Goal: Use online tool/utility: Utilize a website feature to perform a specific function

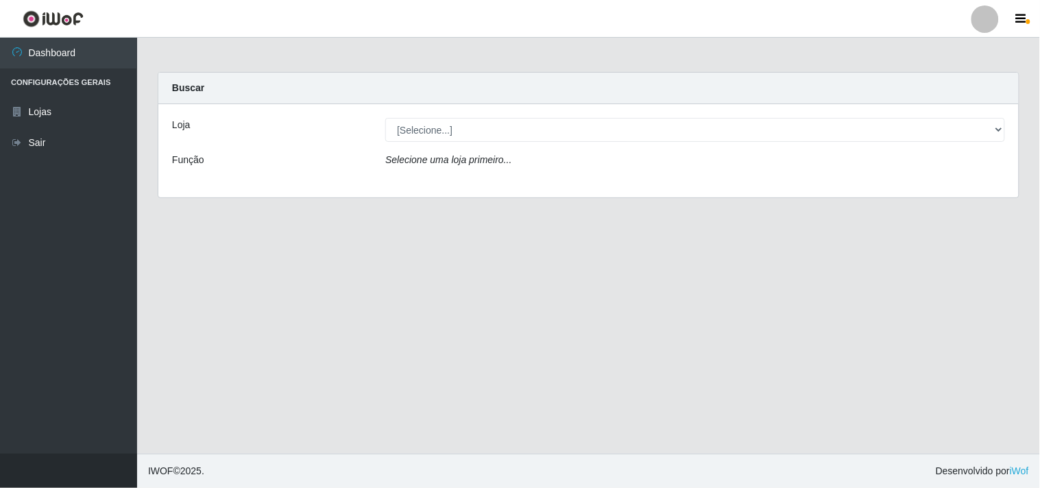
click at [474, 117] on div "Loja [Selecione...] Hiper Queiroz - Boa Vista Função Selecione uma loja primeir…" at bounding box center [588, 150] width 860 height 93
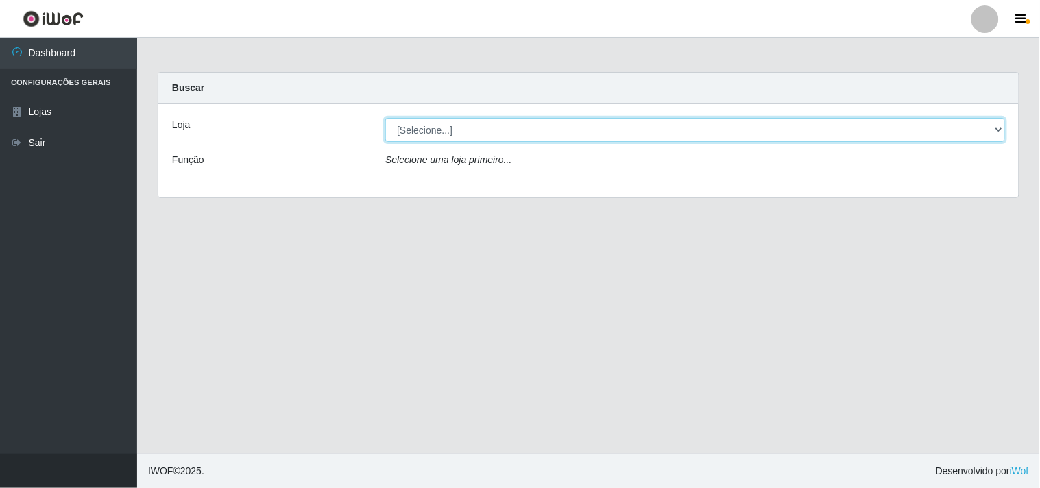
click at [462, 132] on select "[Selecione...] Hiper Queiroz - [GEOGRAPHIC_DATA]" at bounding box center [695, 130] width 620 height 24
select select "514"
click at [385, 118] on select "[Selecione...] Hiper Queiroz - [GEOGRAPHIC_DATA]" at bounding box center [695, 130] width 620 height 24
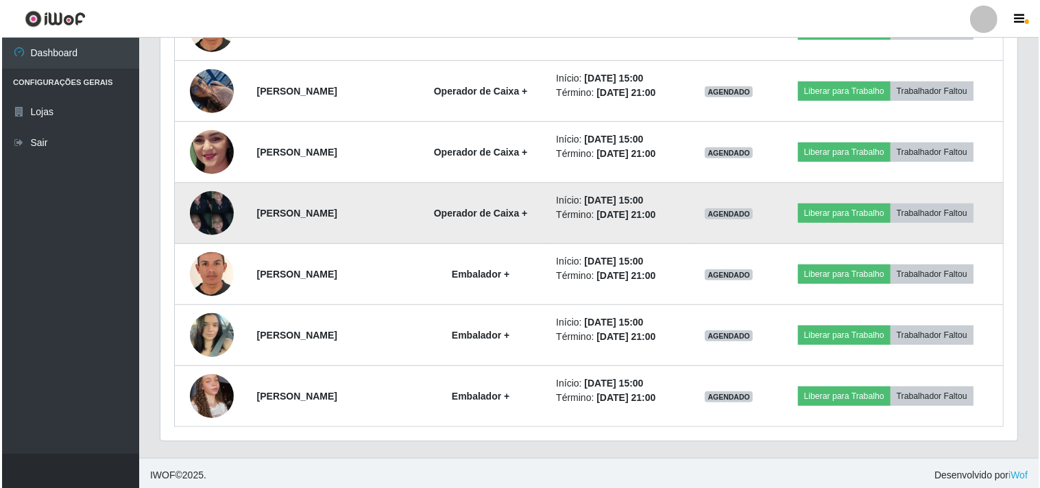
scroll to position [850, 0]
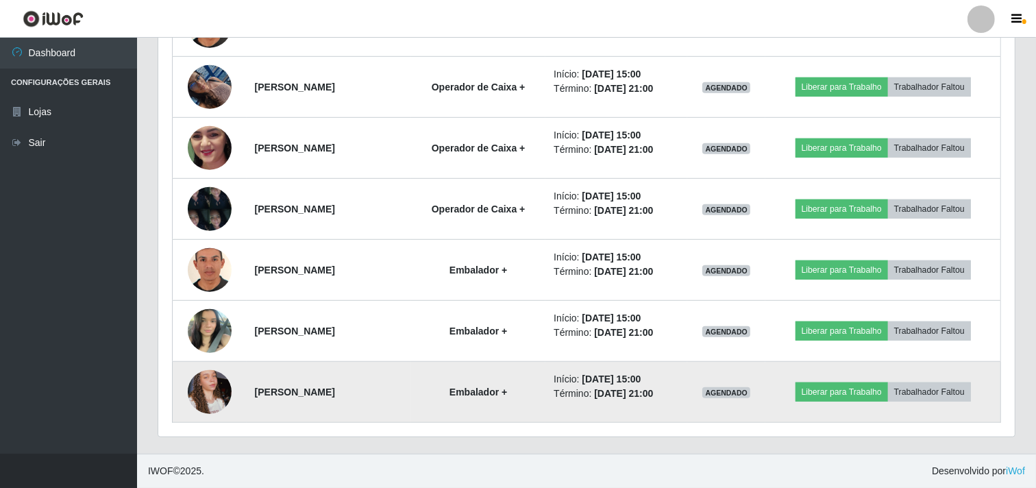
click at [200, 386] on img at bounding box center [210, 392] width 44 height 78
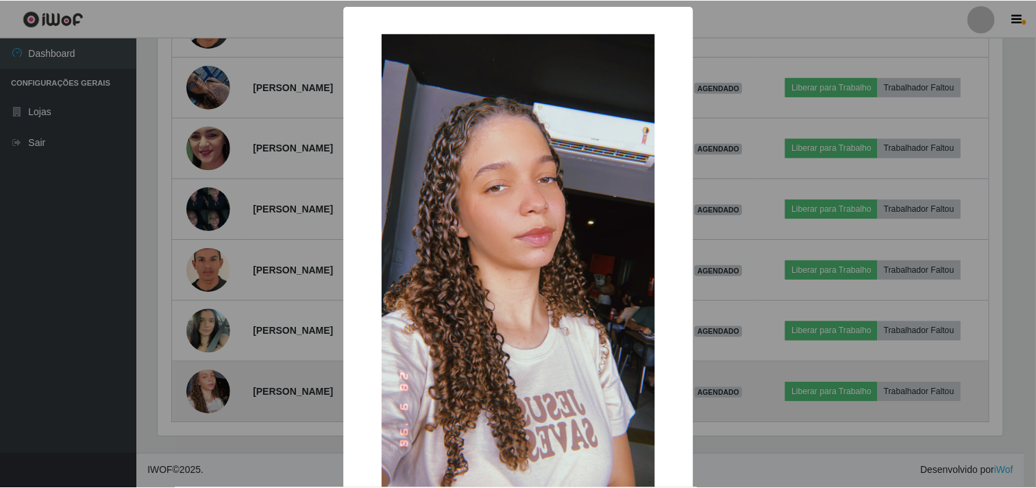
scroll to position [284, 848]
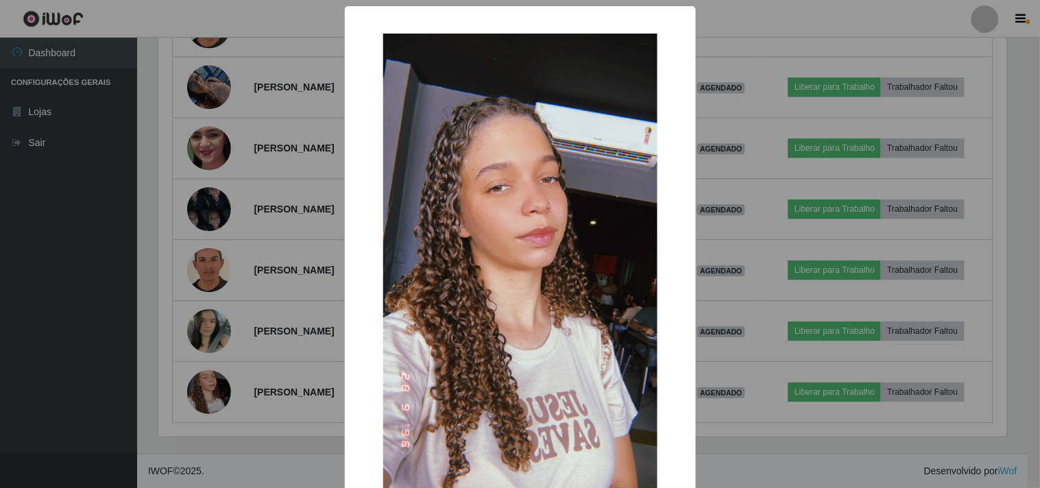
click at [200, 385] on div "× OK Cancel" at bounding box center [520, 244] width 1040 height 488
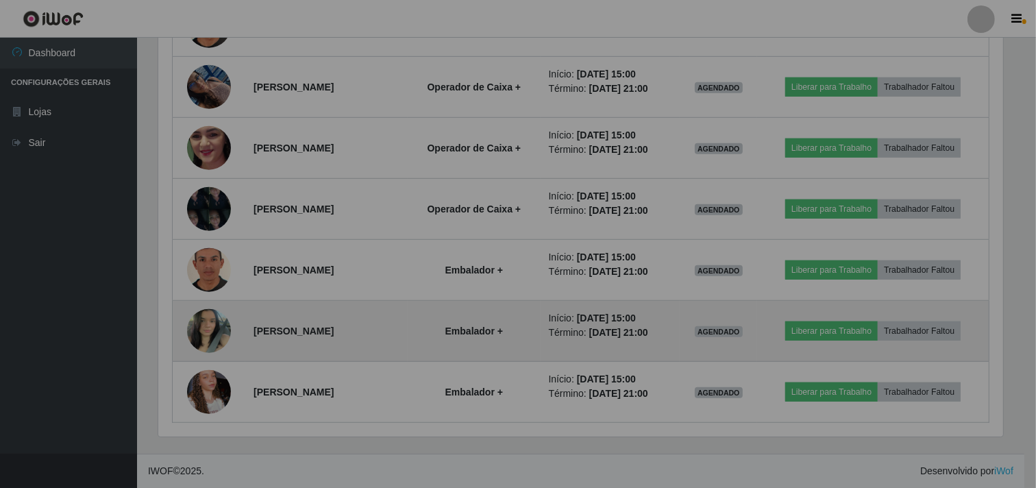
scroll to position [284, 857]
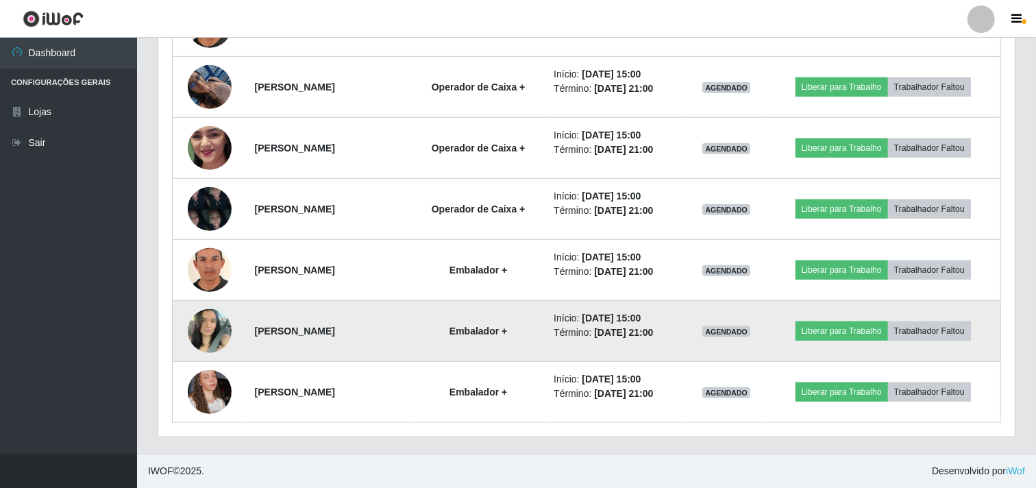
click at [210, 355] on td at bounding box center [210, 331] width 74 height 61
click at [210, 344] on img at bounding box center [210, 331] width 44 height 58
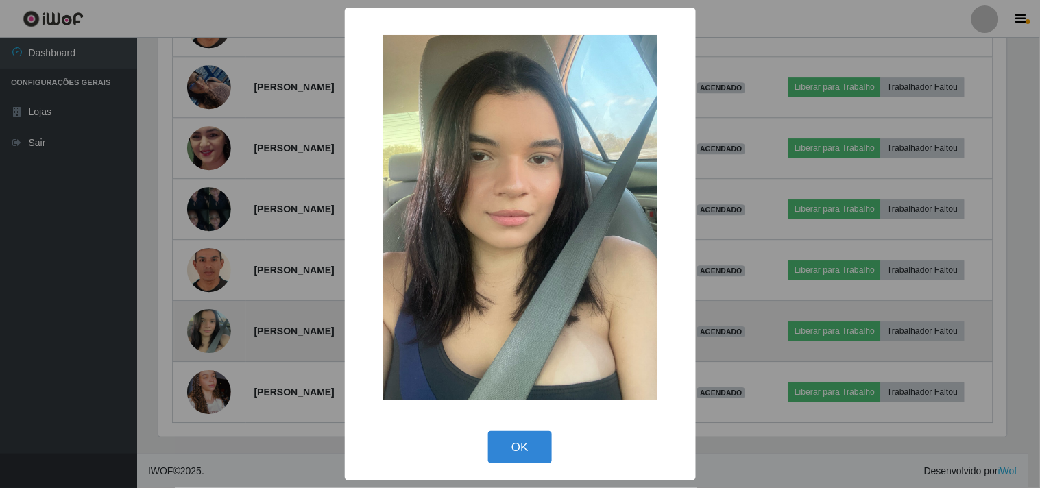
click at [210, 344] on div "× OK Cancel" at bounding box center [520, 244] width 1040 height 488
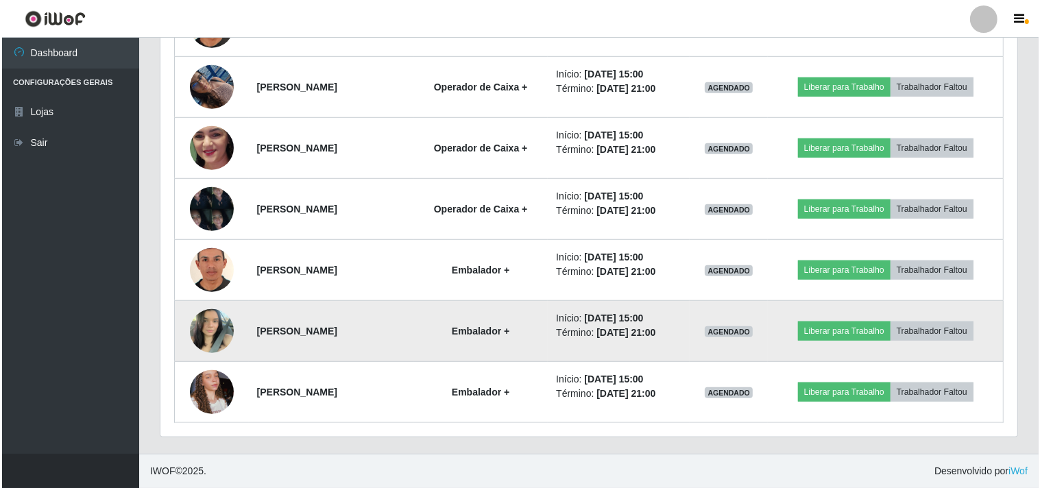
scroll to position [773, 0]
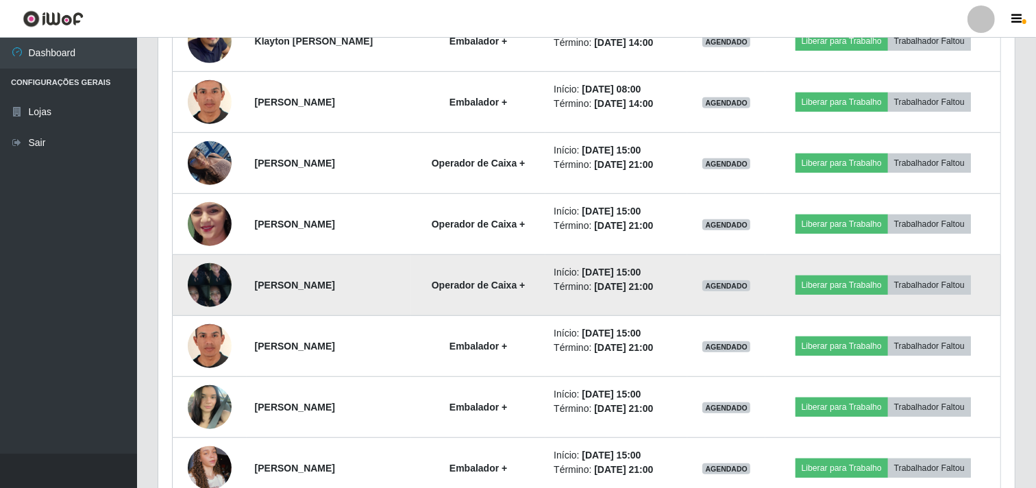
click at [199, 259] on td at bounding box center [210, 285] width 74 height 61
click at [193, 279] on img at bounding box center [210, 285] width 44 height 58
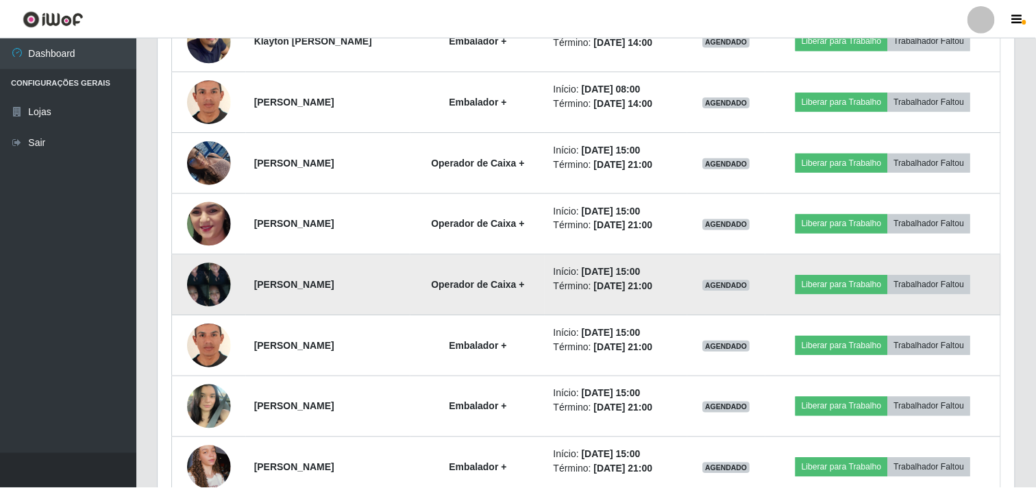
scroll to position [284, 848]
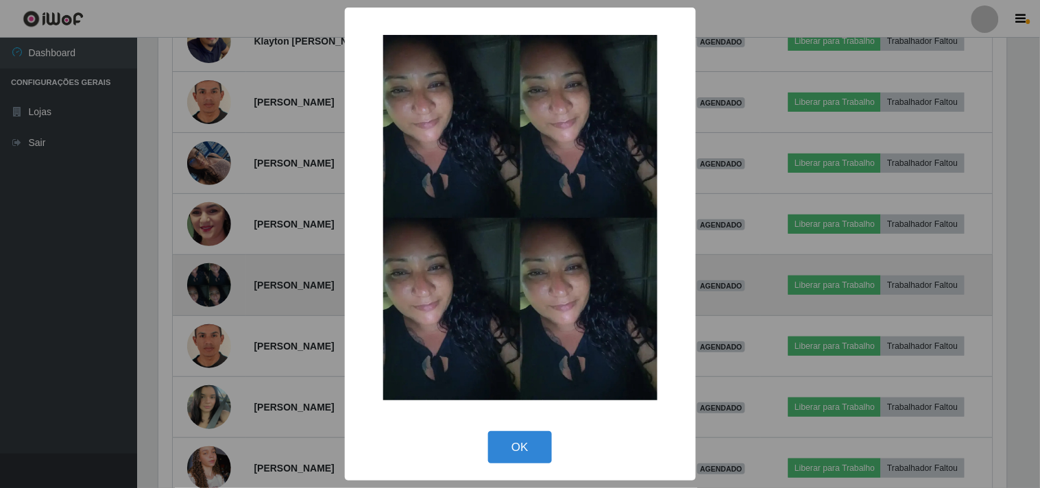
click at [193, 279] on div "× OK Cancel" at bounding box center [520, 244] width 1040 height 488
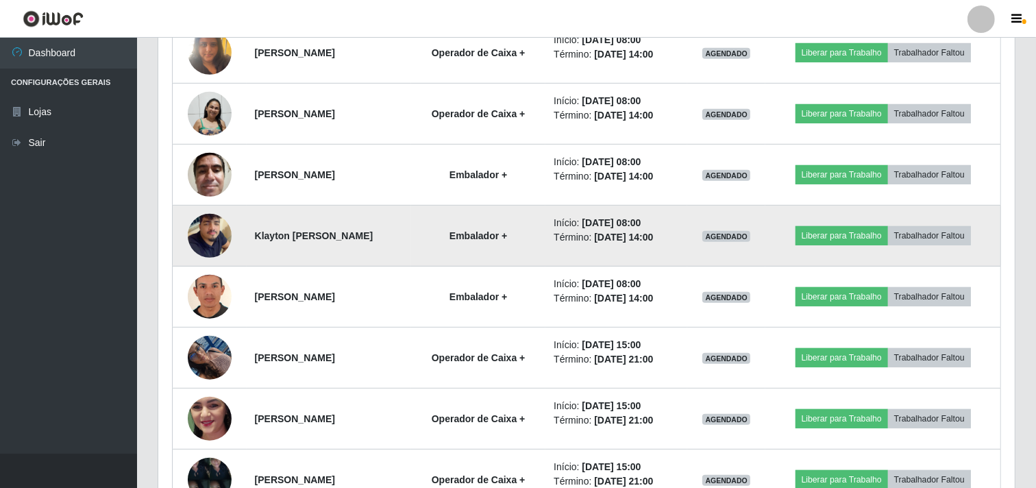
scroll to position [545, 0]
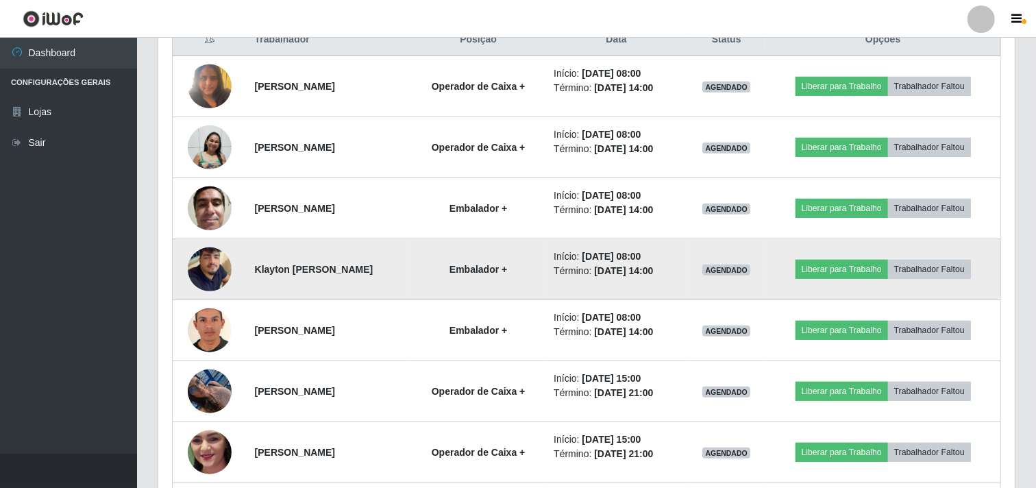
click at [213, 276] on img at bounding box center [210, 269] width 44 height 78
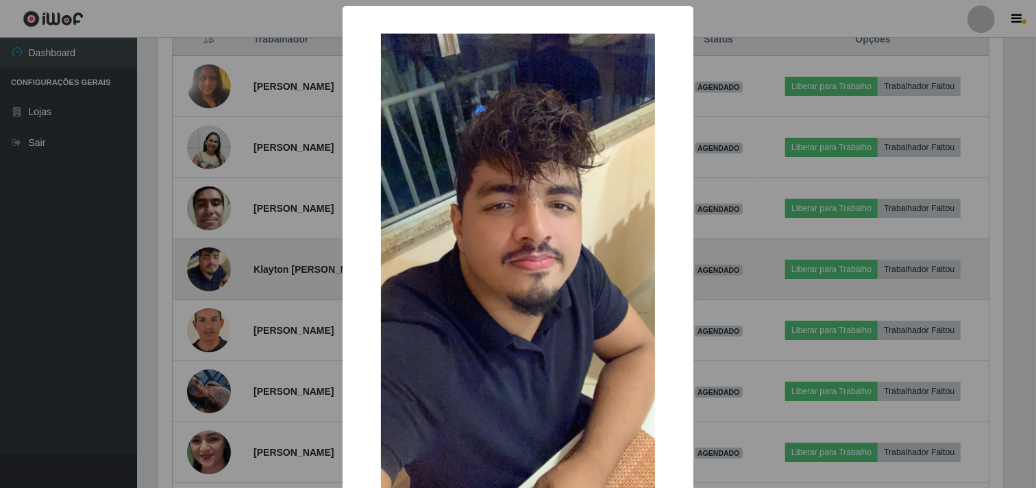
scroll to position [284, 848]
click at [213, 276] on div "× OK Cancel" at bounding box center [520, 244] width 1040 height 488
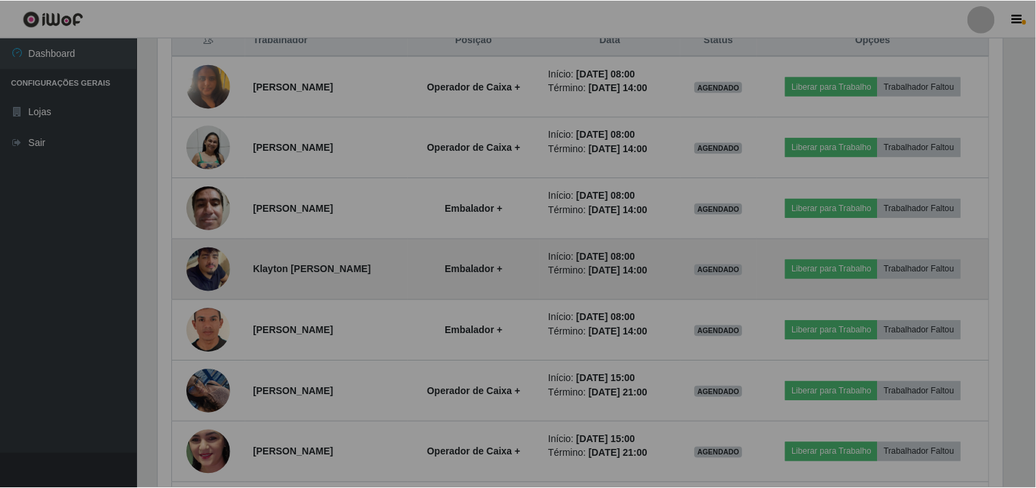
scroll to position [284, 857]
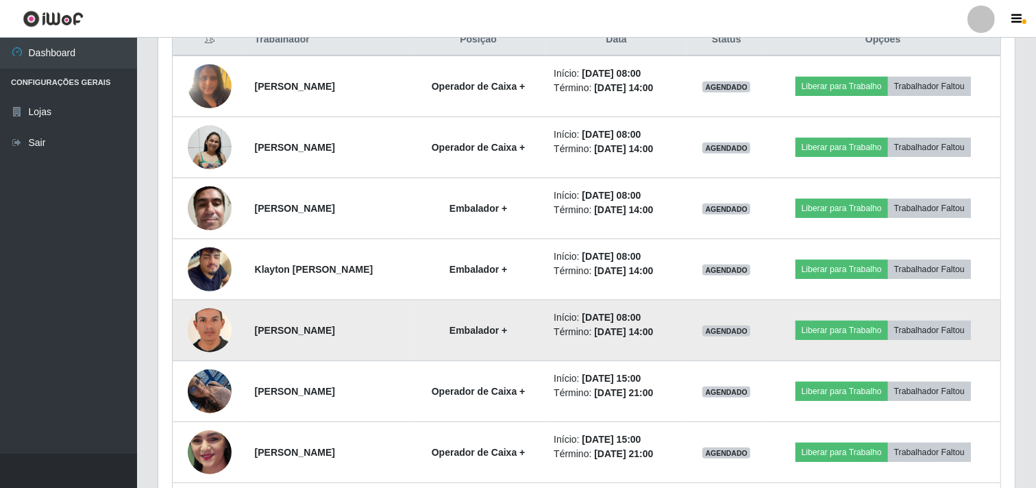
click at [211, 320] on img at bounding box center [210, 331] width 44 height 64
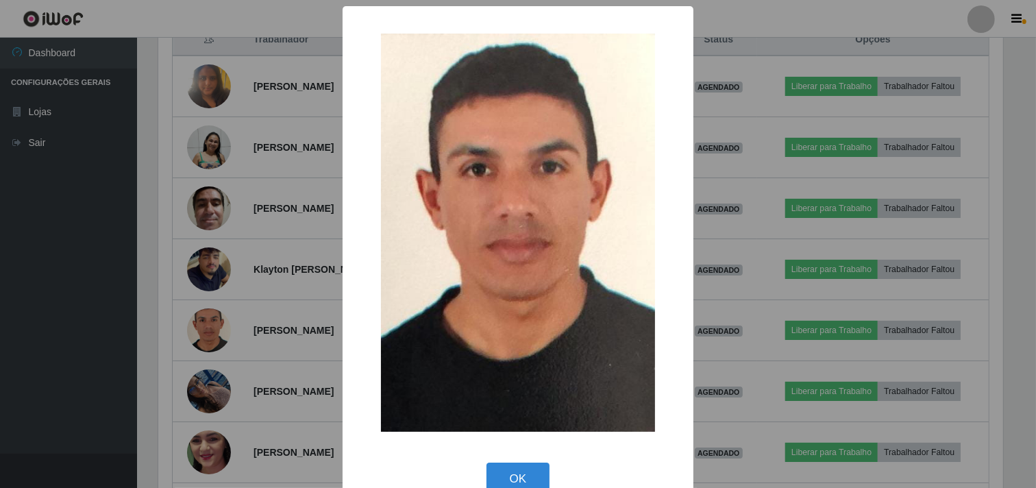
scroll to position [284, 848]
click at [215, 319] on div "× OK Cancel" at bounding box center [520, 244] width 1040 height 488
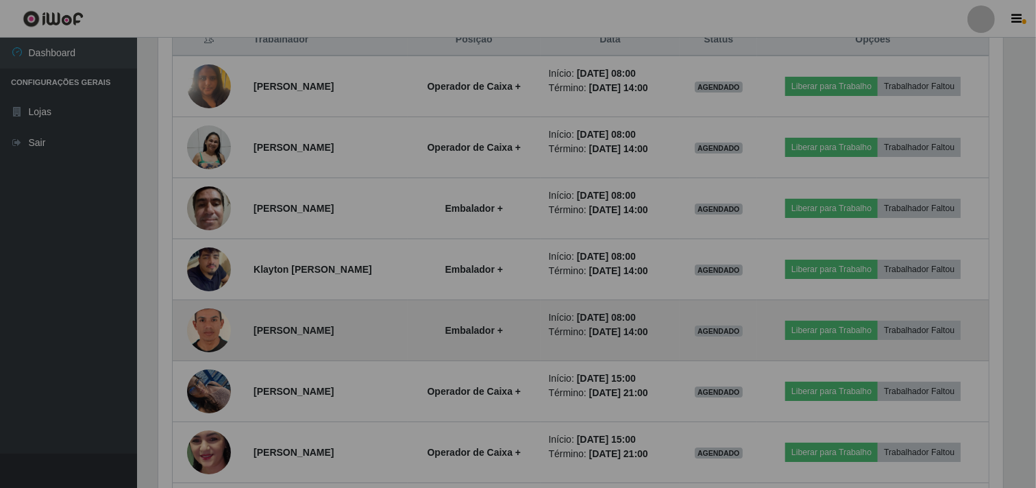
scroll to position [284, 857]
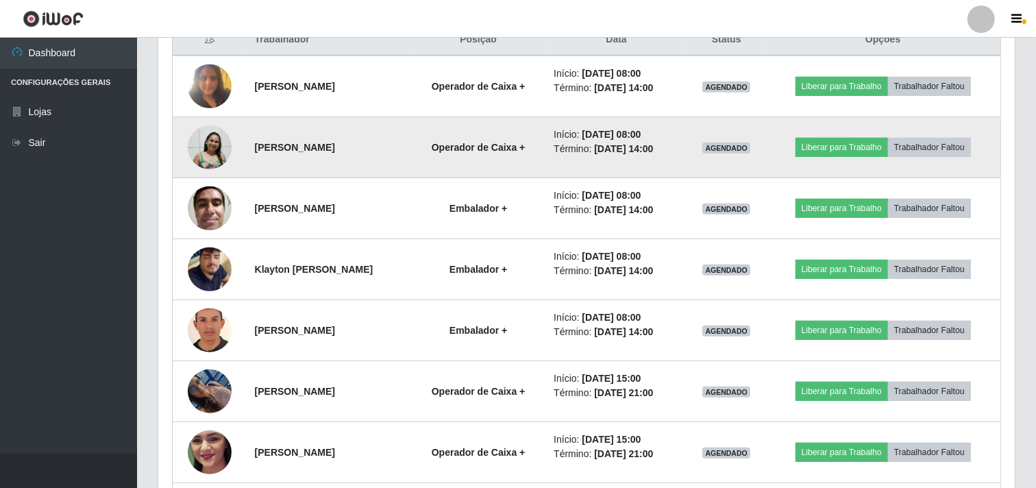
click at [202, 154] on img at bounding box center [210, 147] width 44 height 45
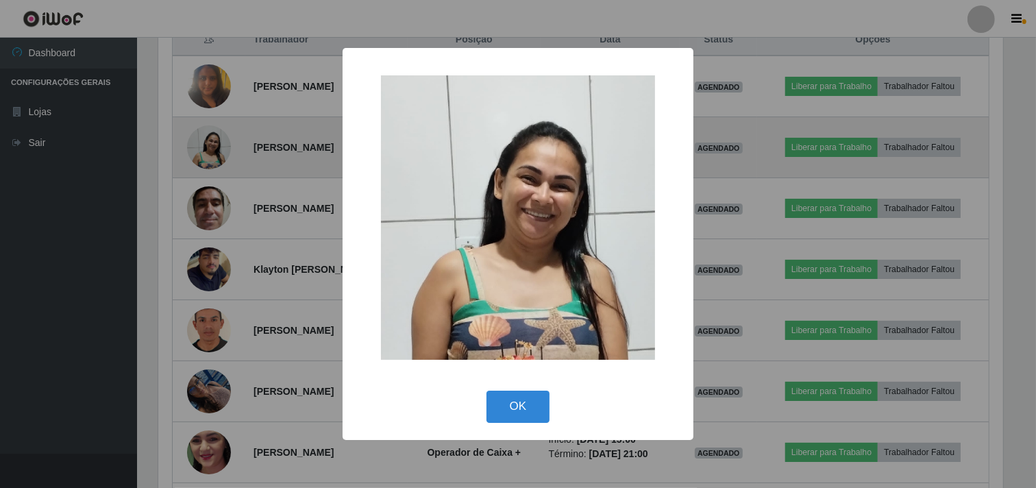
scroll to position [0, 0]
click at [202, 154] on div "× OK Cancel" at bounding box center [520, 244] width 1040 height 488
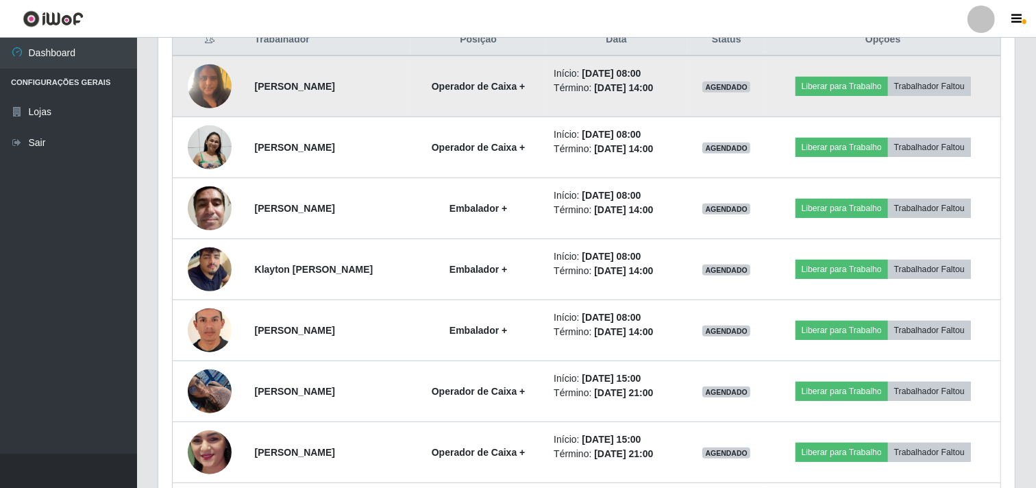
click at [197, 110] on td at bounding box center [210, 87] width 74 height 62
click at [200, 90] on img at bounding box center [210, 86] width 44 height 58
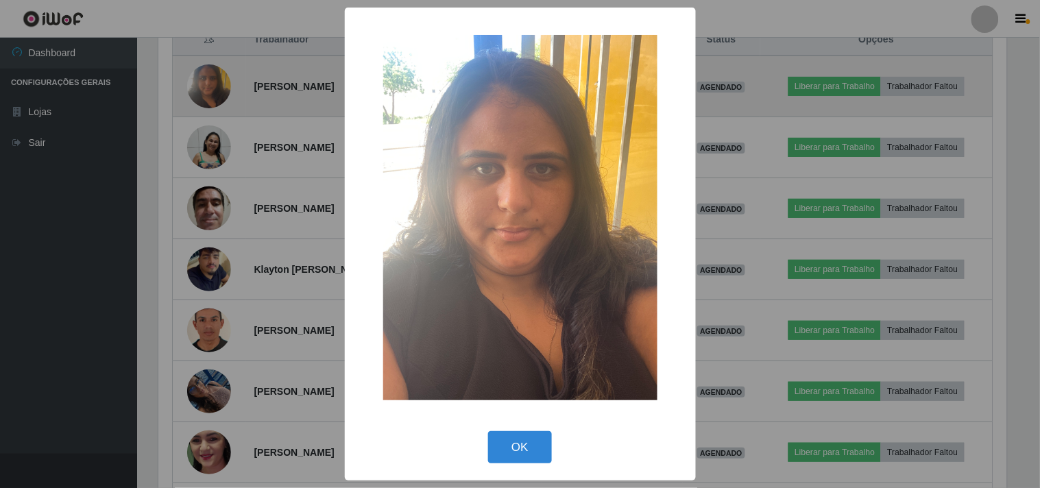
click at [200, 90] on div "× OK Cancel" at bounding box center [520, 244] width 1040 height 488
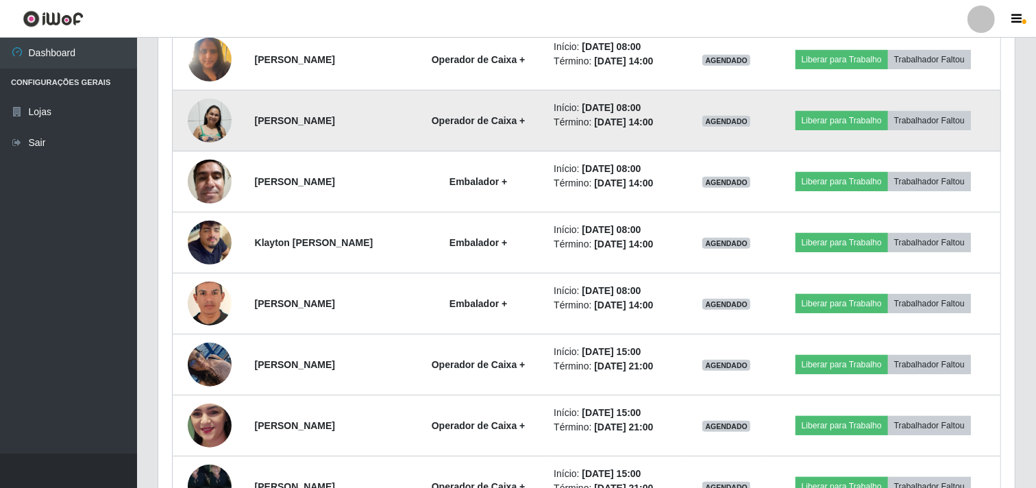
scroll to position [545, 0]
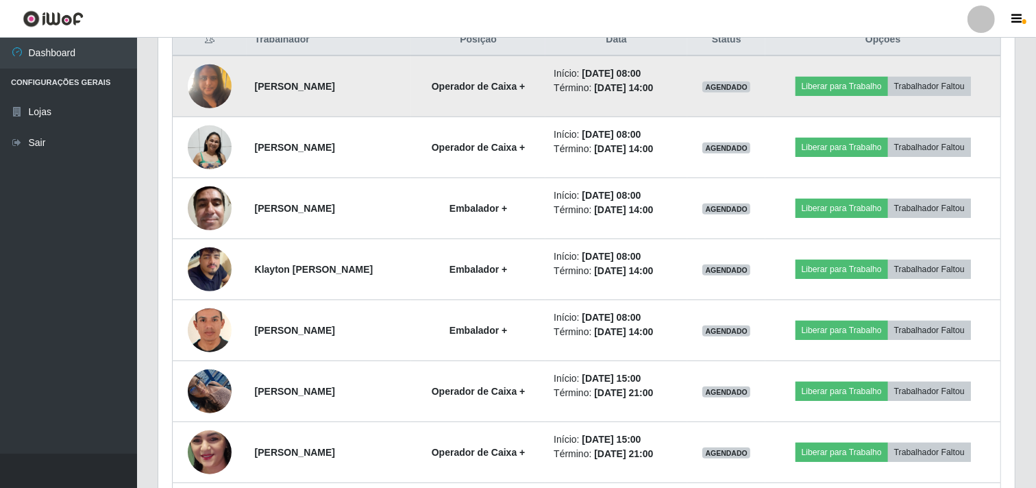
click at [206, 77] on img at bounding box center [210, 86] width 44 height 58
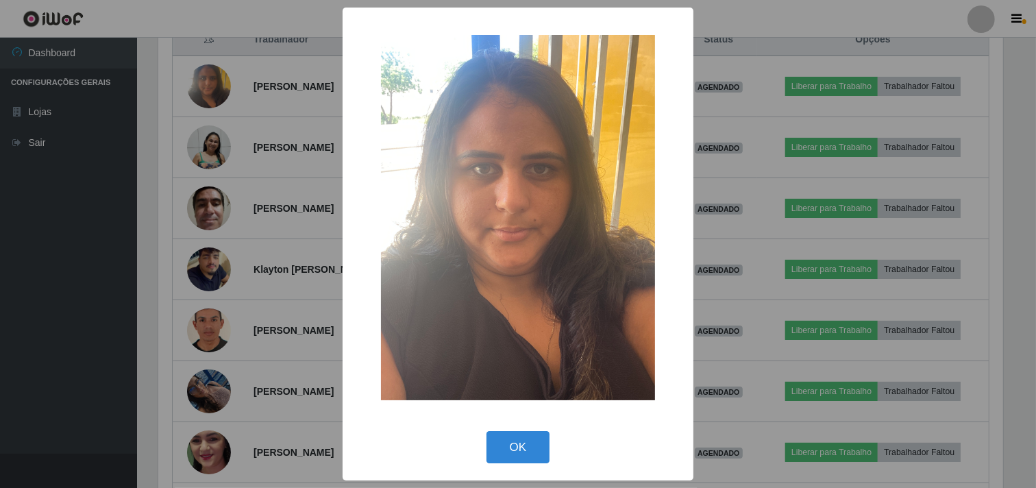
scroll to position [284, 848]
click at [113, 173] on div "× OK Cancel" at bounding box center [520, 244] width 1040 height 488
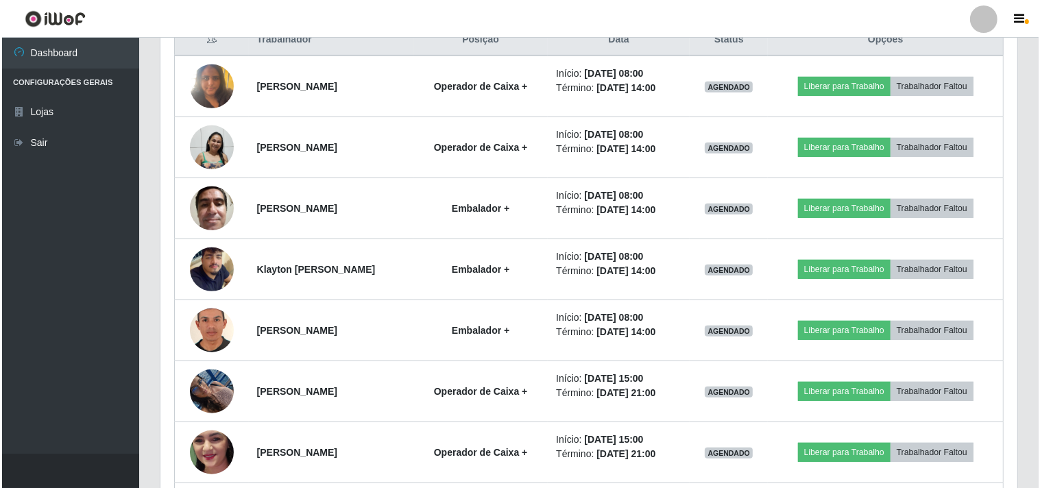
scroll to position [284, 857]
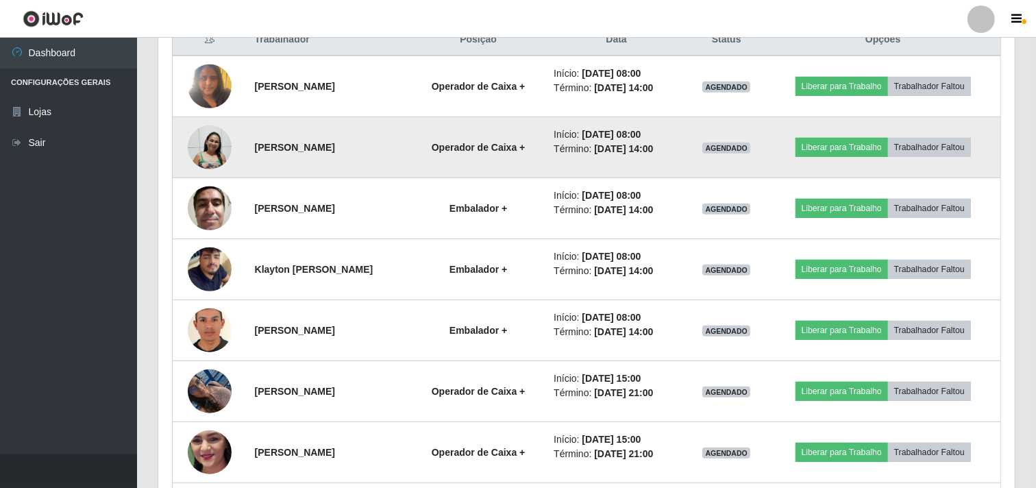
click at [195, 149] on img at bounding box center [210, 147] width 44 height 45
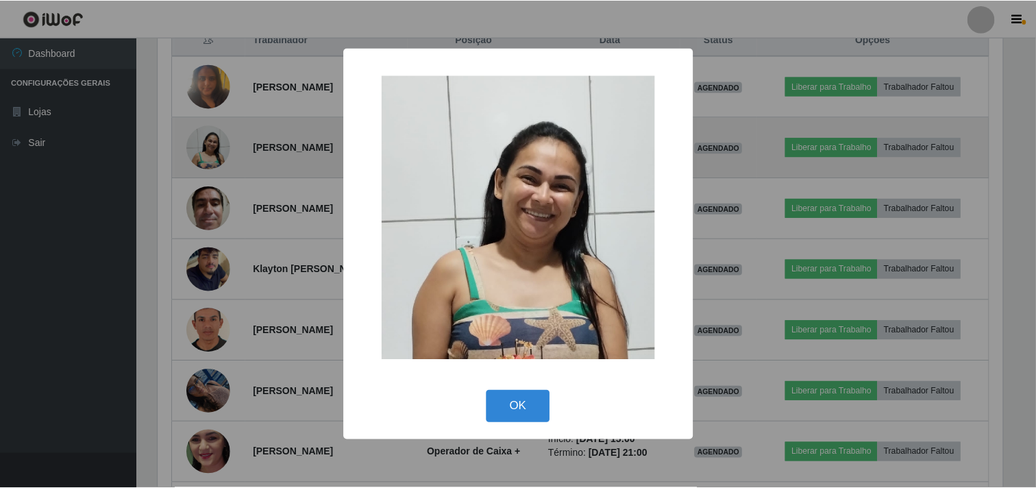
scroll to position [284, 848]
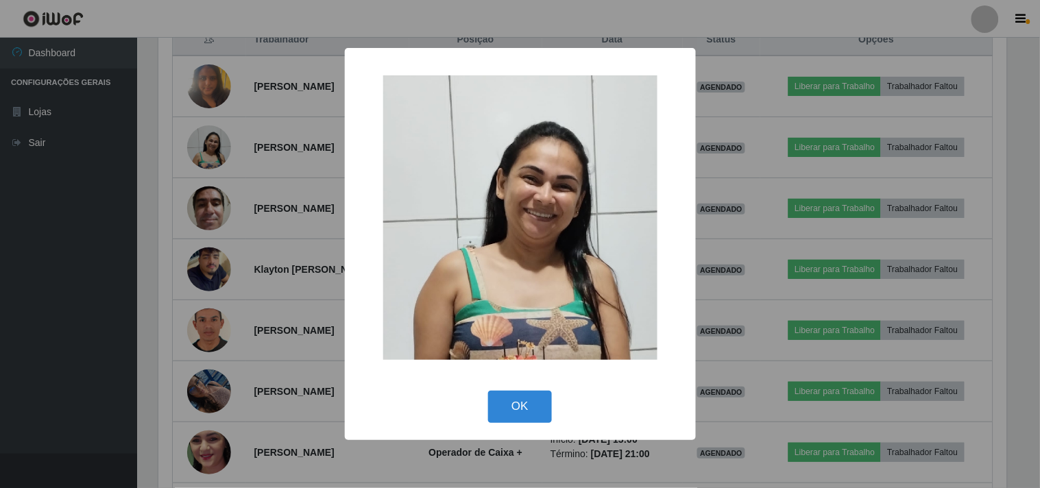
click at [108, 173] on div "× OK Cancel" at bounding box center [520, 244] width 1040 height 488
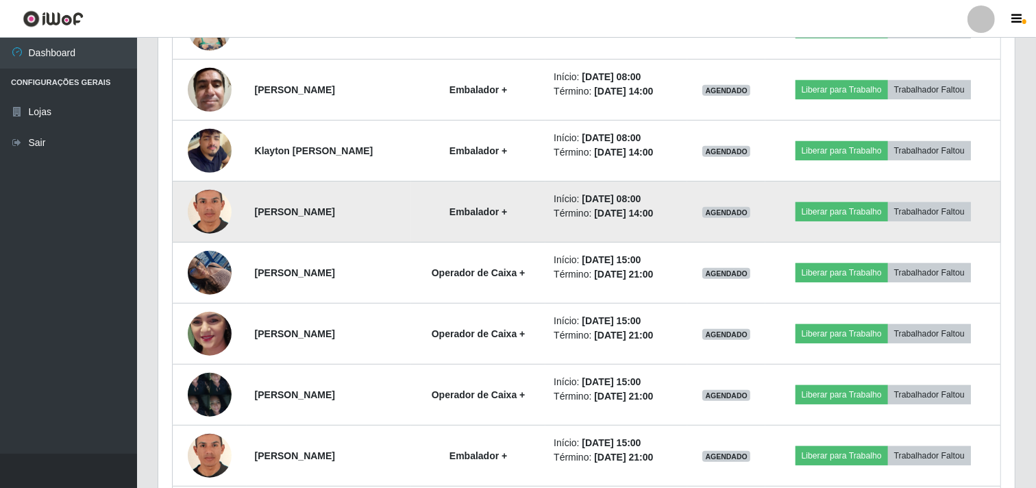
scroll to position [697, 0]
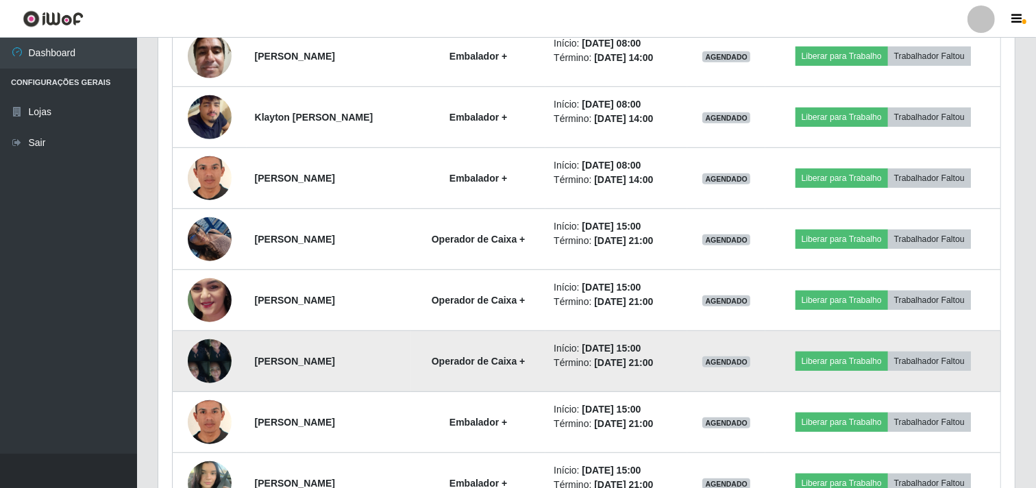
click at [211, 371] on img at bounding box center [210, 361] width 44 height 58
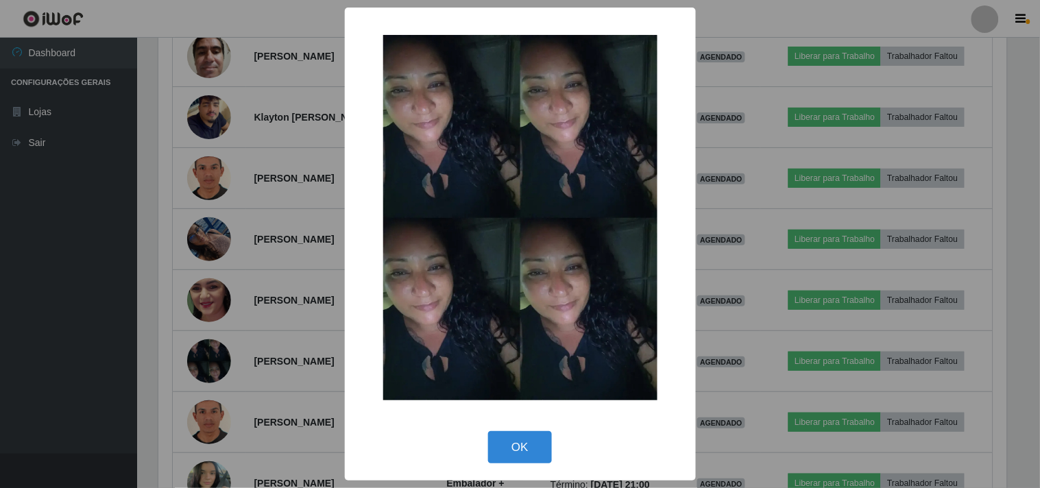
click at [144, 367] on div "× OK Cancel" at bounding box center [520, 244] width 1040 height 488
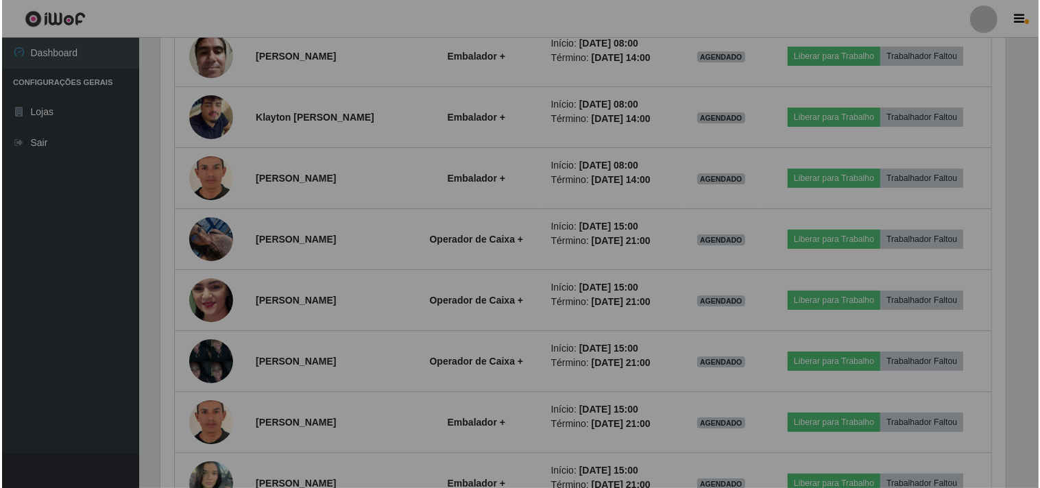
scroll to position [284, 857]
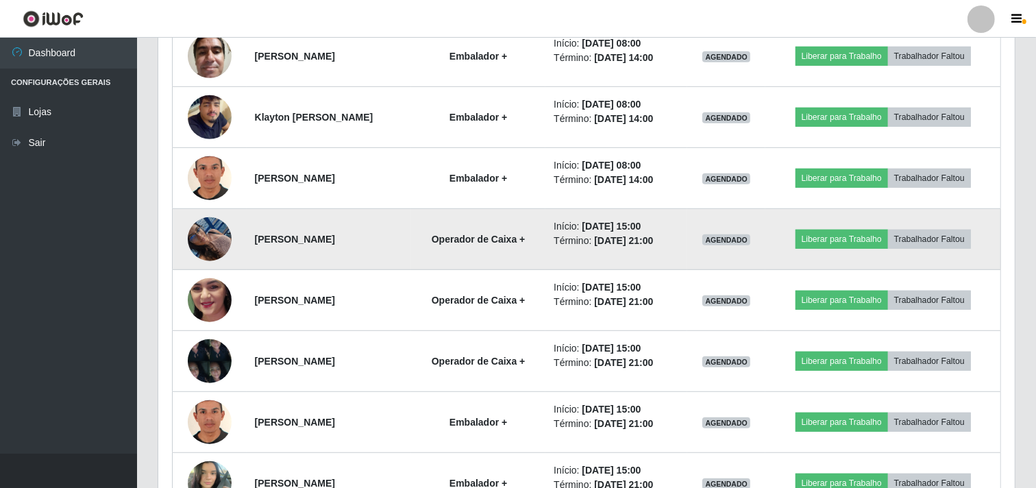
click at [210, 236] on img at bounding box center [210, 239] width 44 height 58
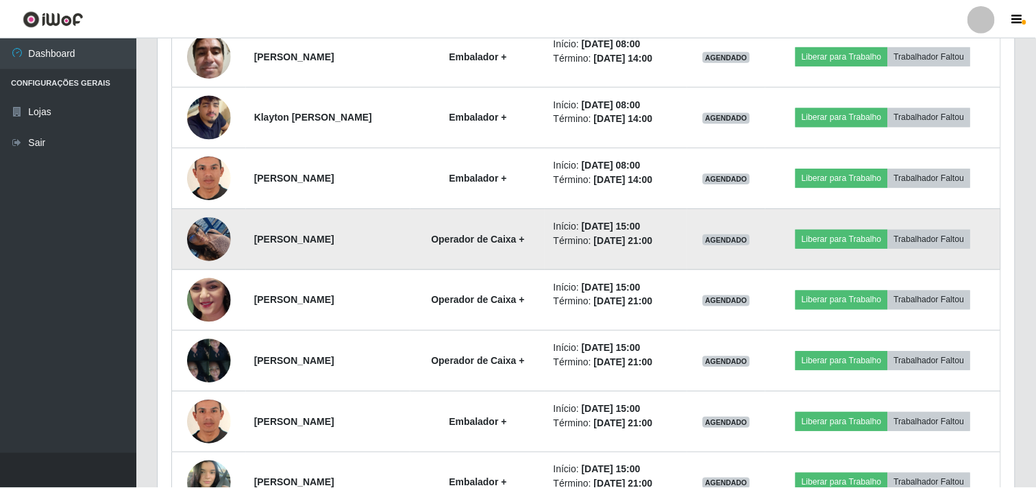
scroll to position [284, 848]
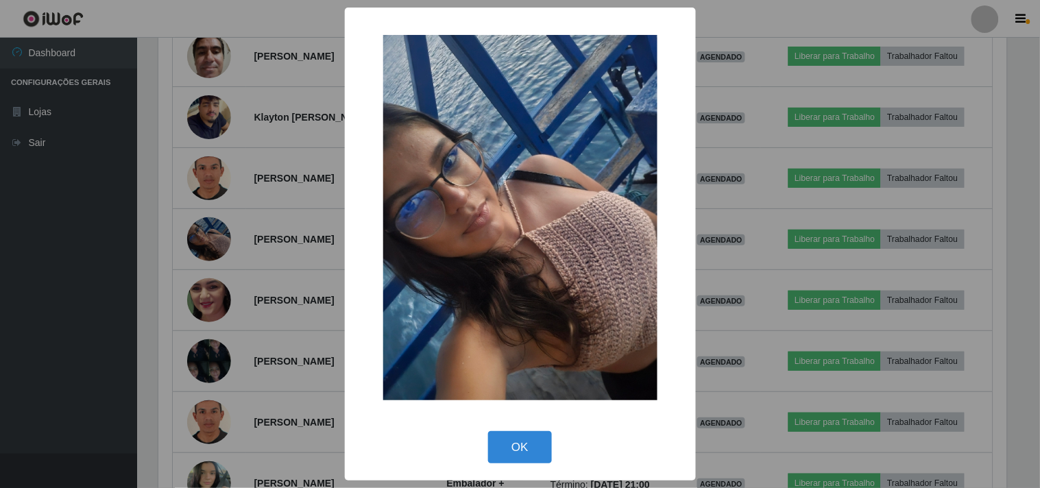
click at [110, 269] on div "× OK Cancel" at bounding box center [520, 244] width 1040 height 488
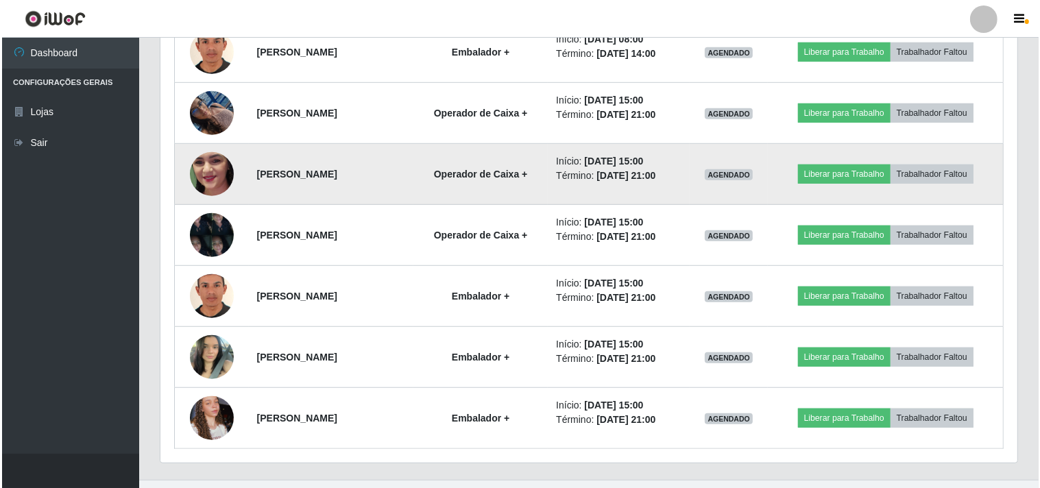
scroll to position [850, 0]
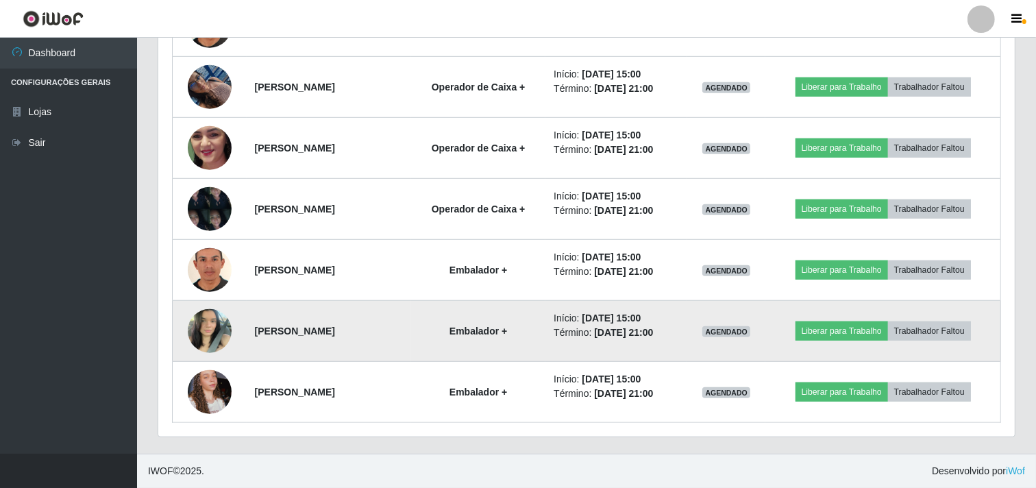
click at [204, 337] on img at bounding box center [210, 331] width 44 height 58
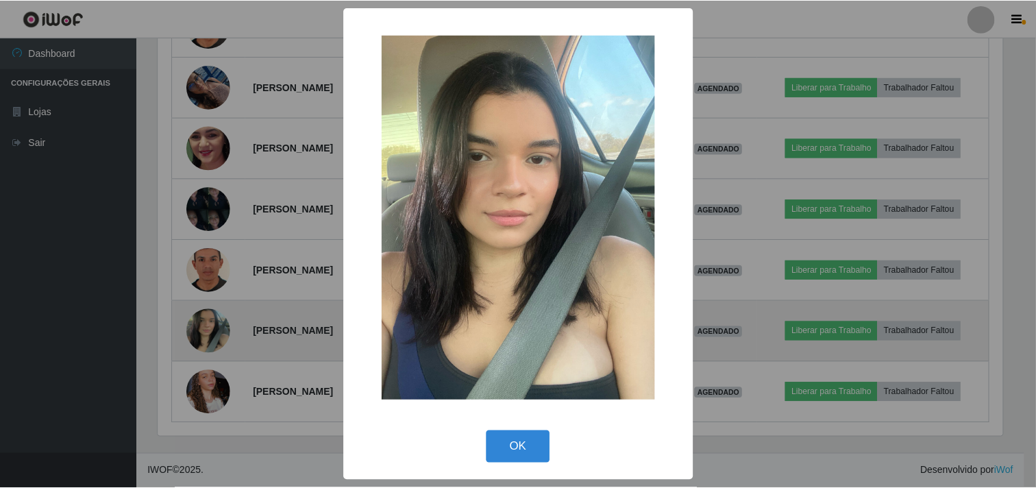
scroll to position [284, 848]
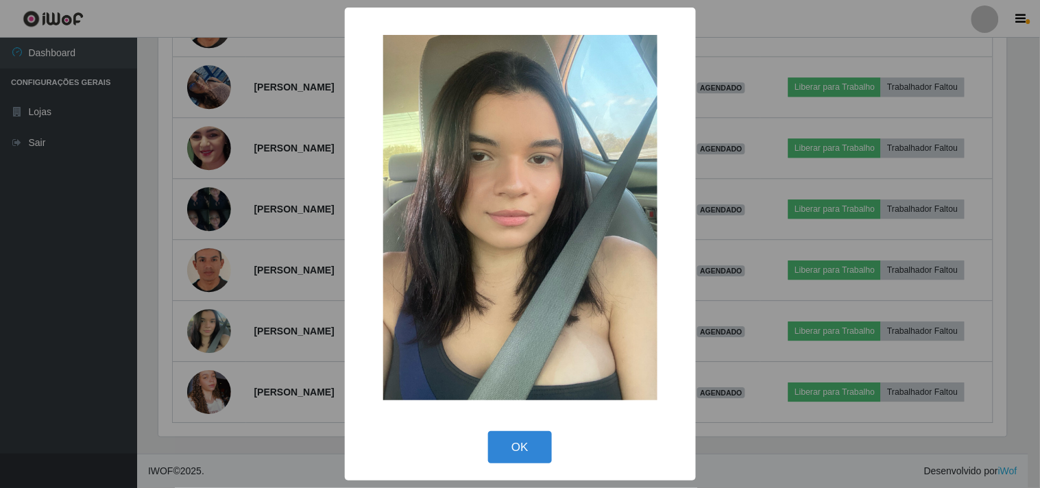
click at [95, 334] on div "× OK Cancel" at bounding box center [520, 244] width 1040 height 488
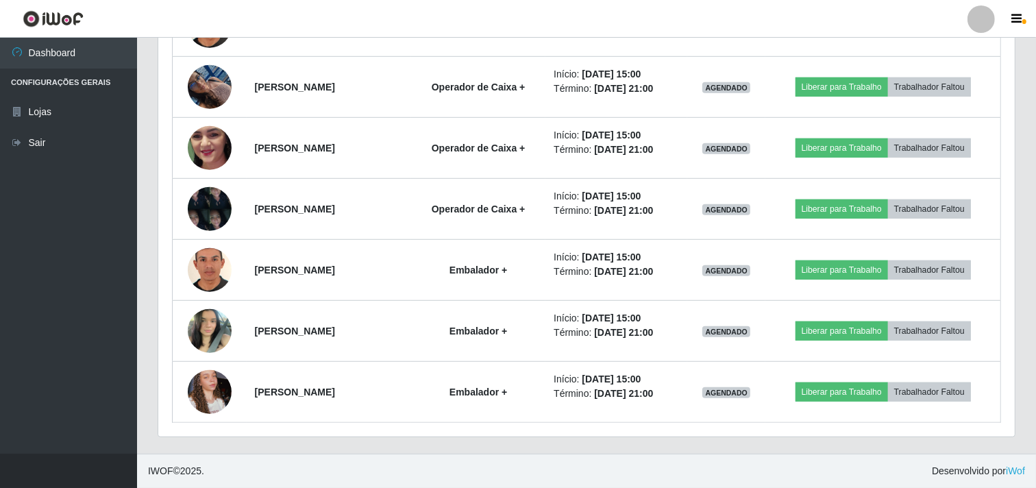
scroll to position [284, 857]
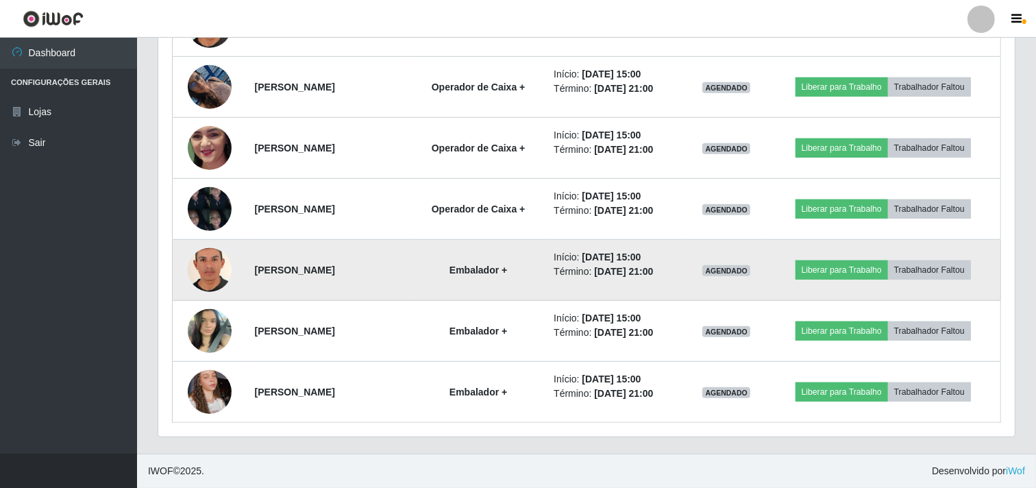
click at [203, 273] on img at bounding box center [210, 271] width 44 height 64
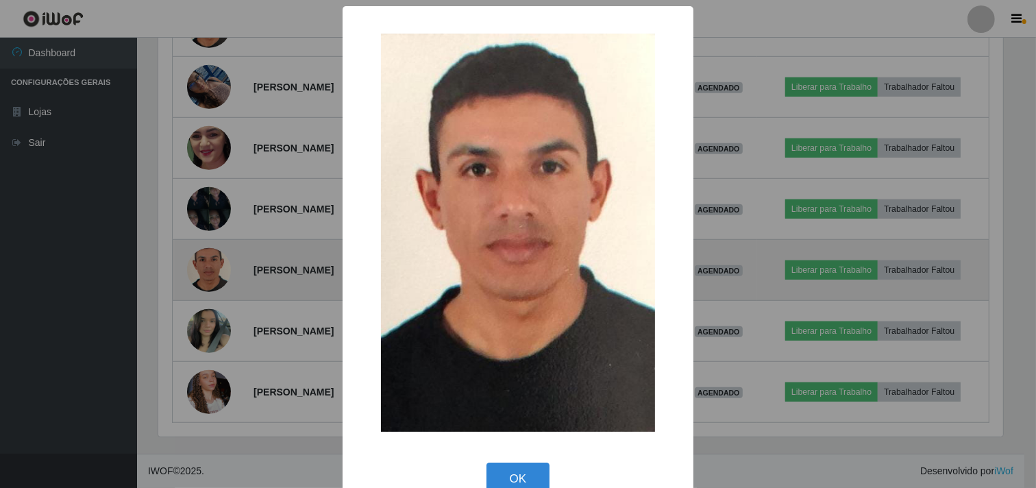
scroll to position [284, 848]
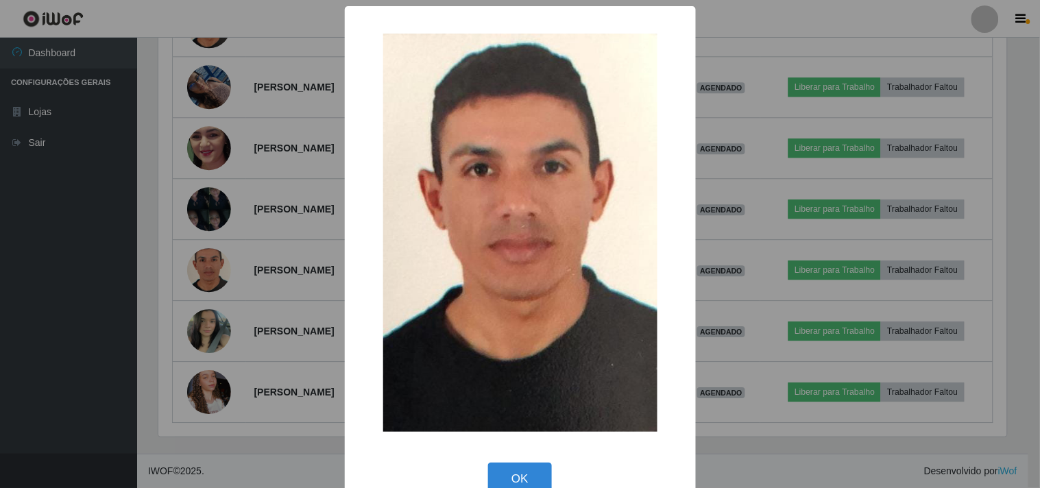
click at [144, 284] on div "× OK Cancel" at bounding box center [520, 244] width 1040 height 488
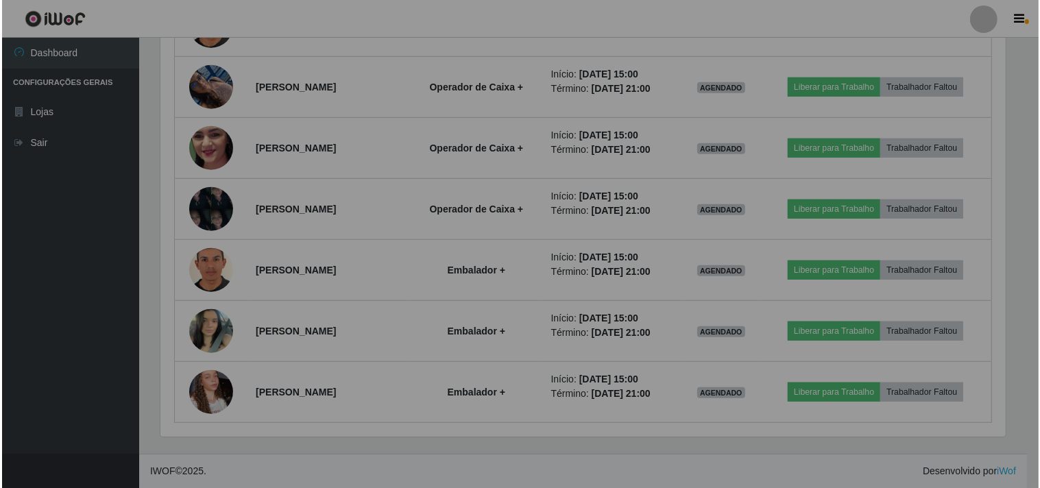
scroll to position [284, 857]
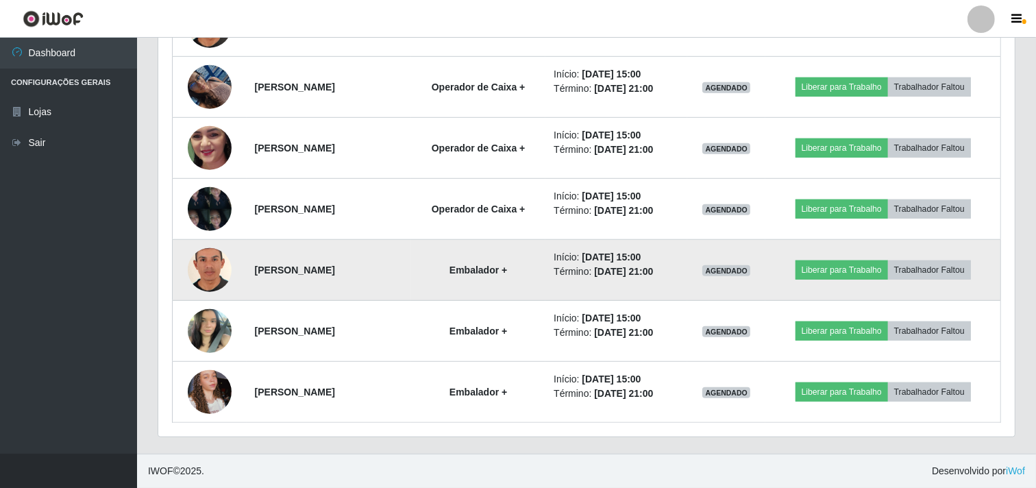
click at [216, 262] on img at bounding box center [210, 271] width 44 height 64
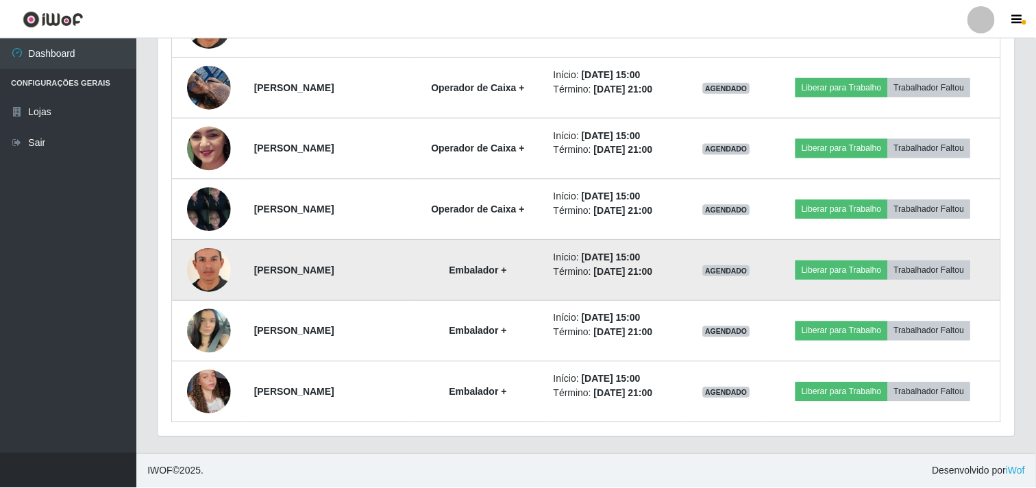
scroll to position [284, 848]
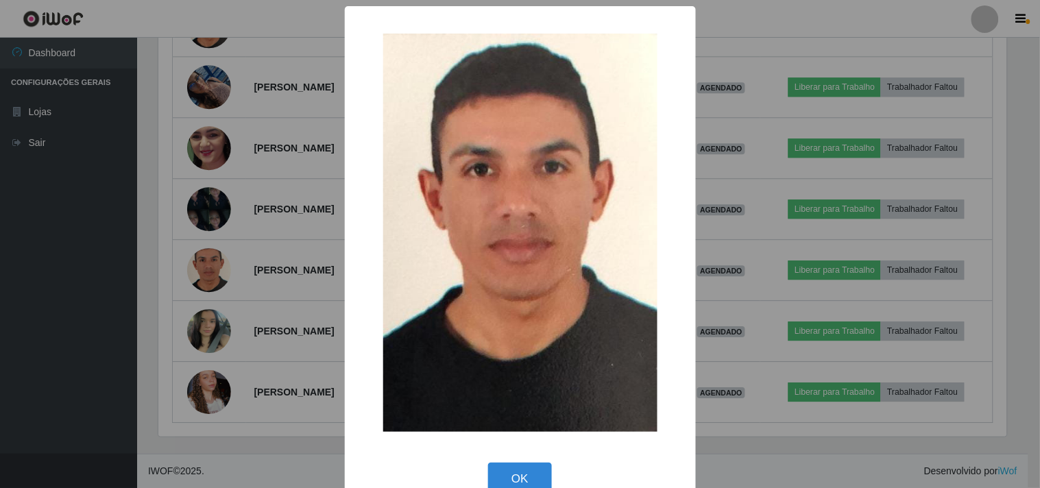
drag, startPoint x: 121, startPoint y: 236, endPoint x: 148, endPoint y: 260, distance: 36.4
click at [127, 252] on div "× OK Cancel" at bounding box center [520, 244] width 1040 height 488
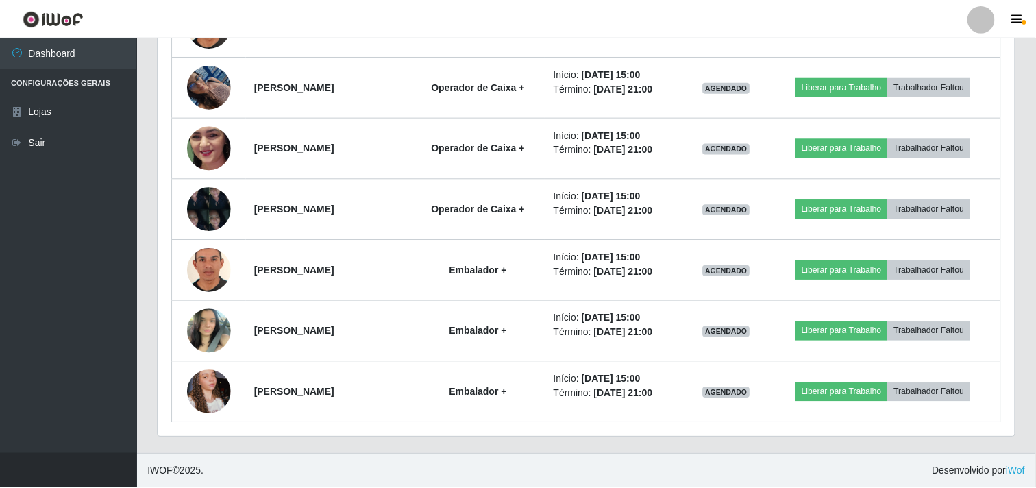
scroll to position [284, 857]
